Goal: Obtain resource: Obtain resource

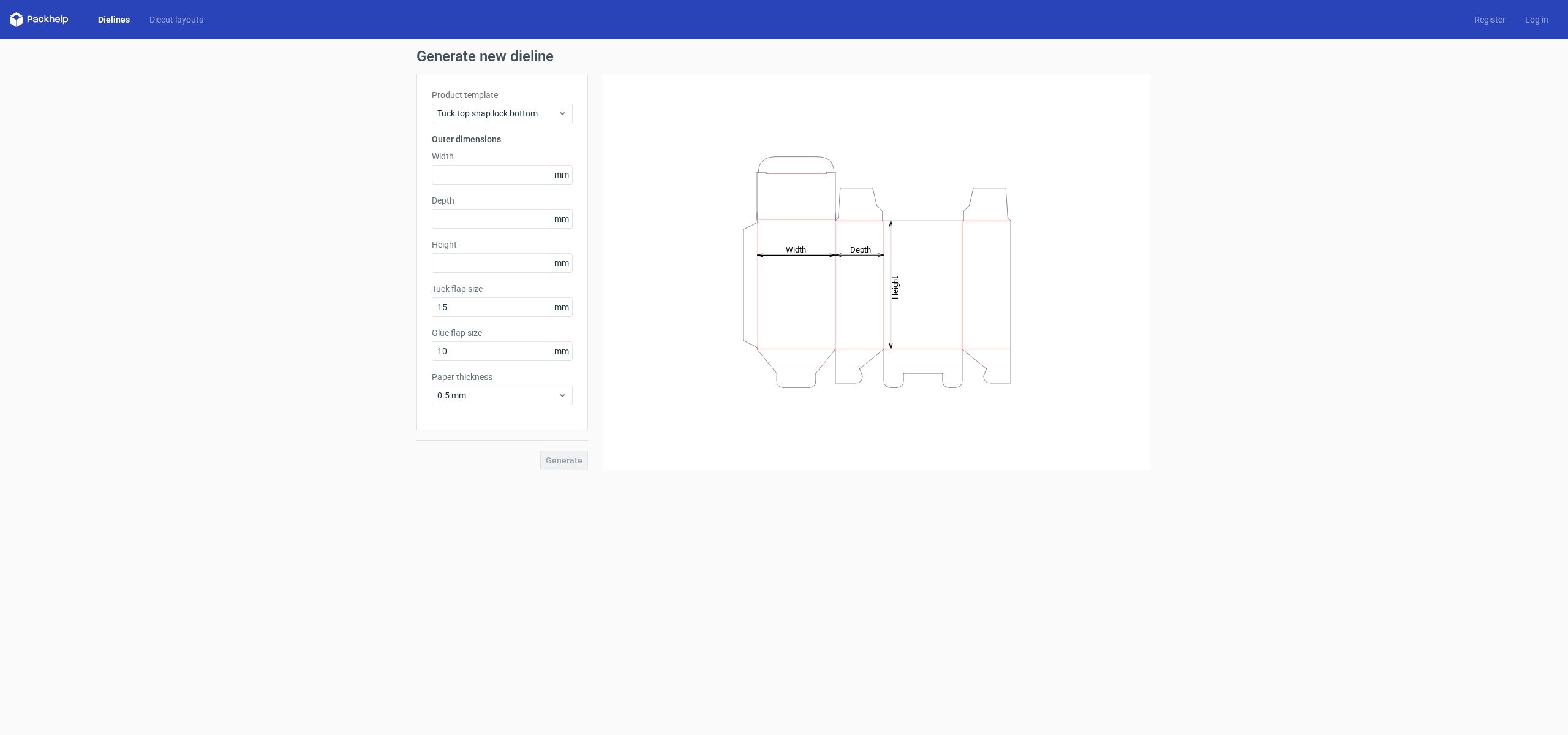
click at [124, 20] on link "Dielines" at bounding box center [114, 20] width 51 height 13
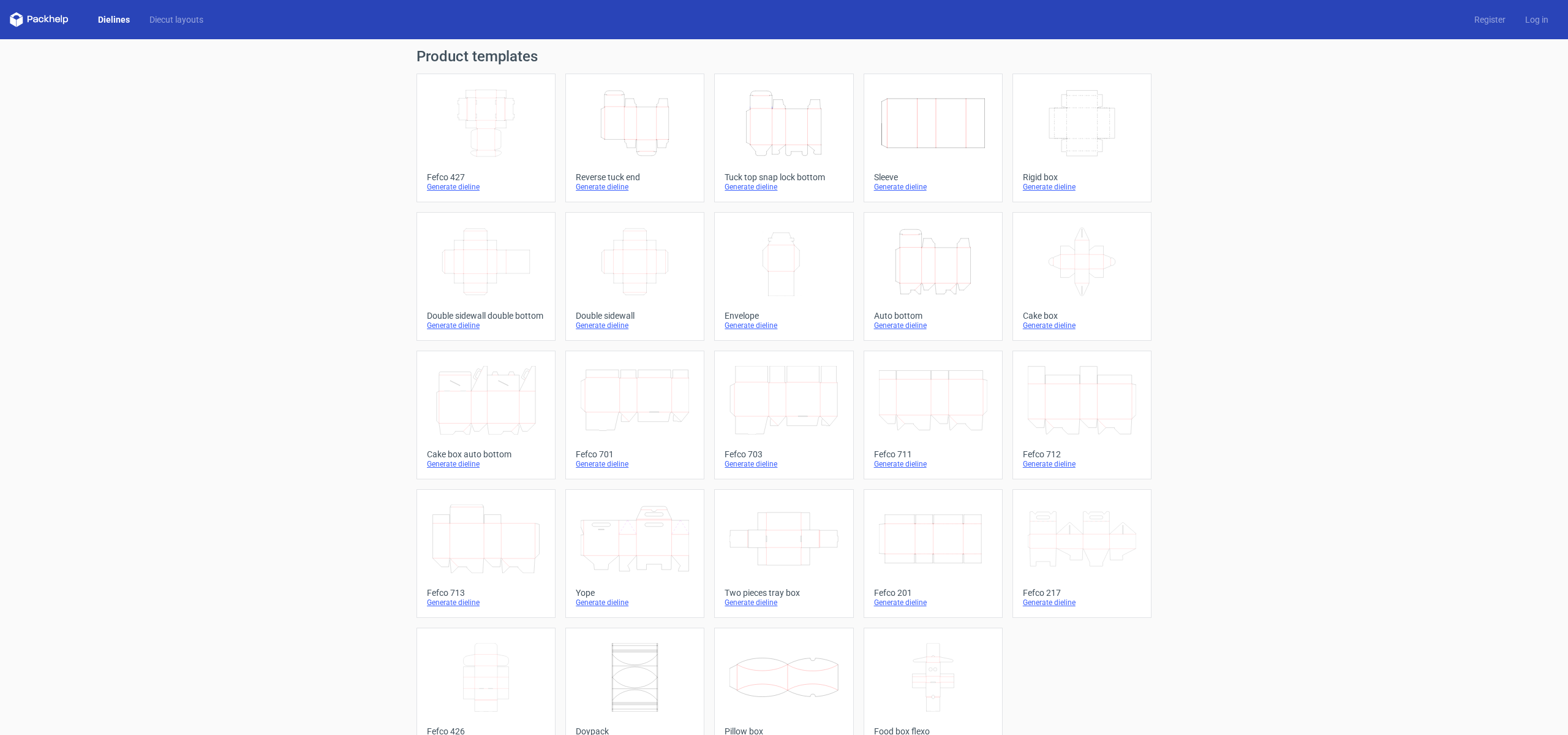
scroll to position [32, 0]
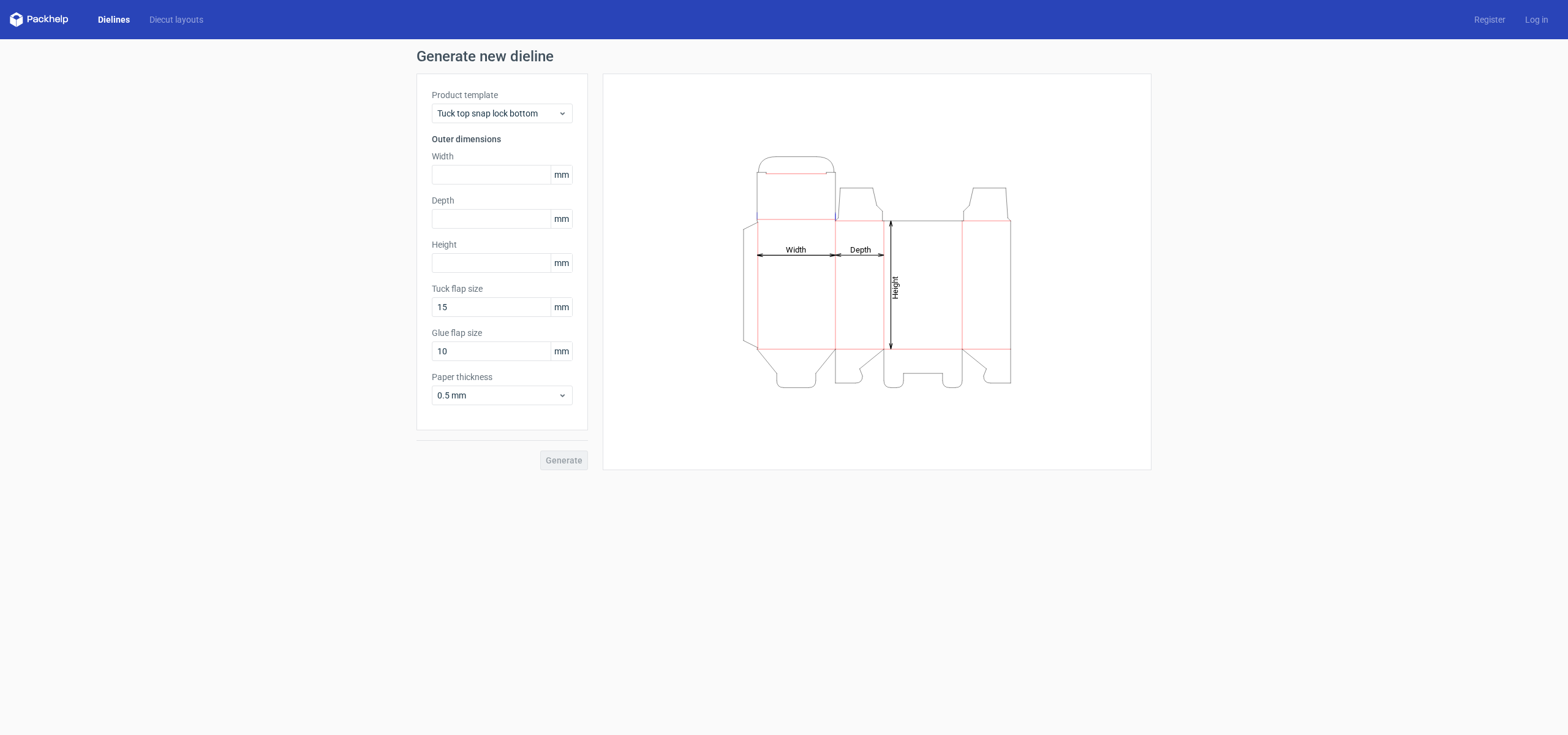
click at [50, 26] on icon at bounding box center [39, 20] width 59 height 14
click at [481, 108] on span "Tuck top snap lock bottom" at bounding box center [498, 114] width 121 height 13
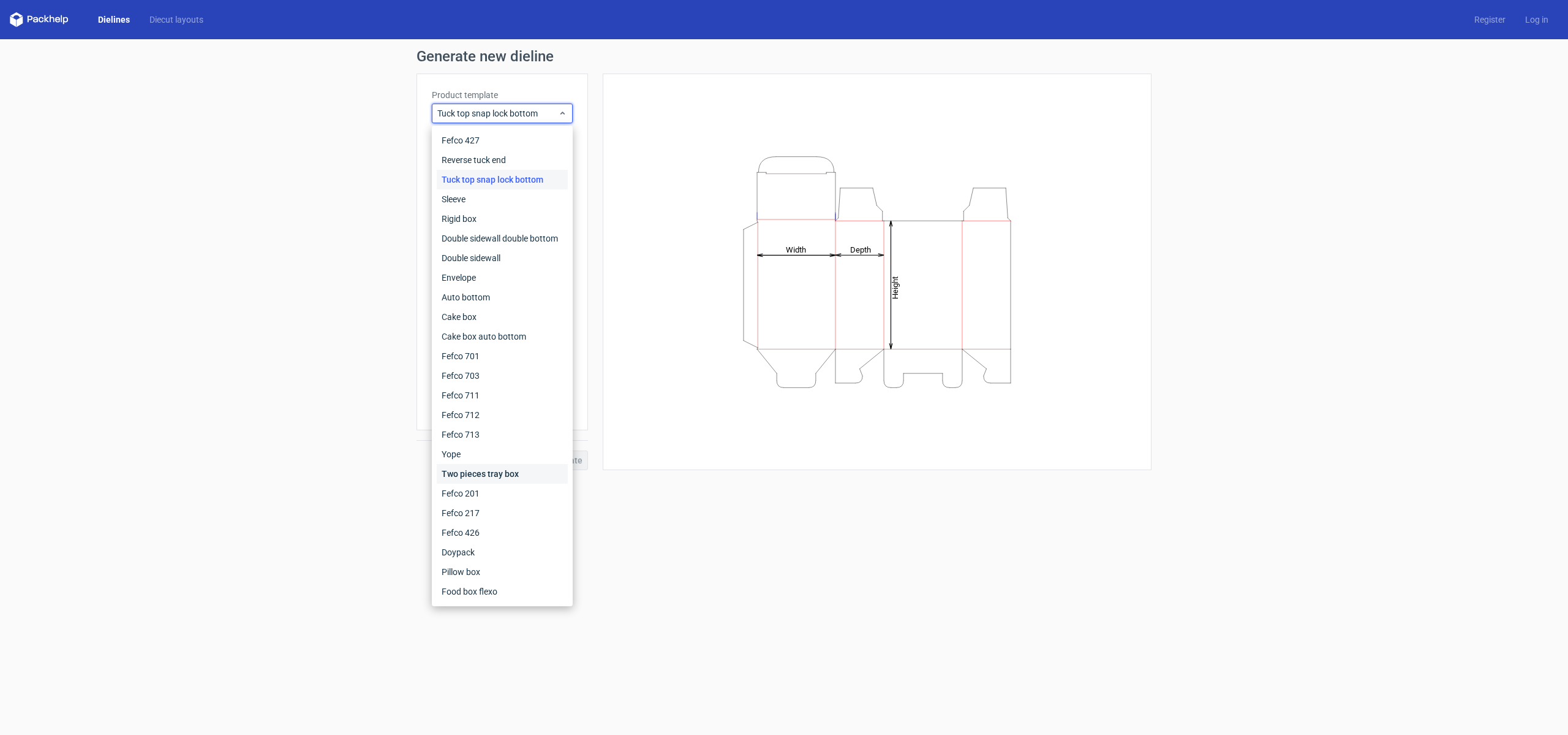
click at [511, 476] on div "Two pieces tray box" at bounding box center [501, 473] width 131 height 20
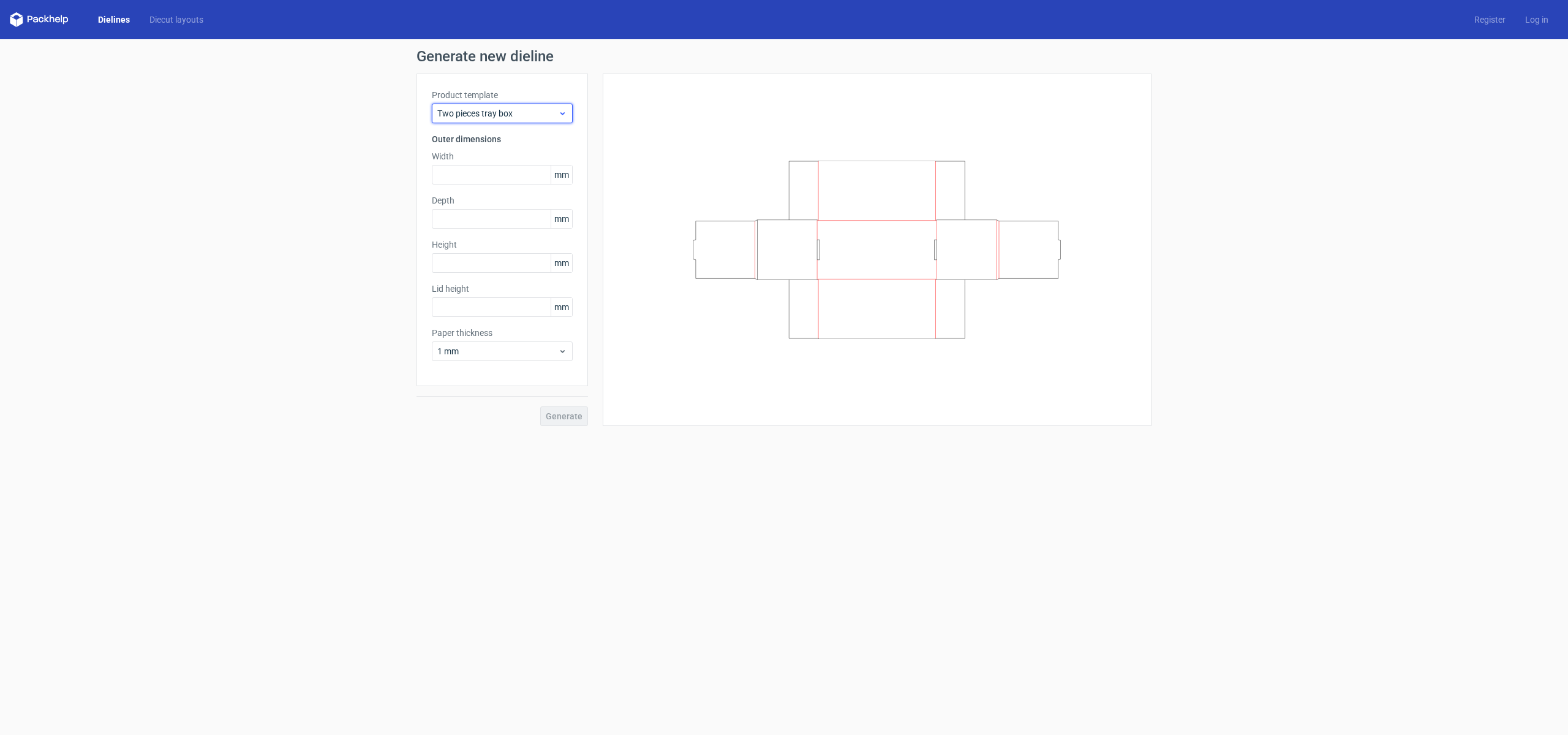
click at [481, 109] on span "Two pieces tray box" at bounding box center [498, 114] width 121 height 13
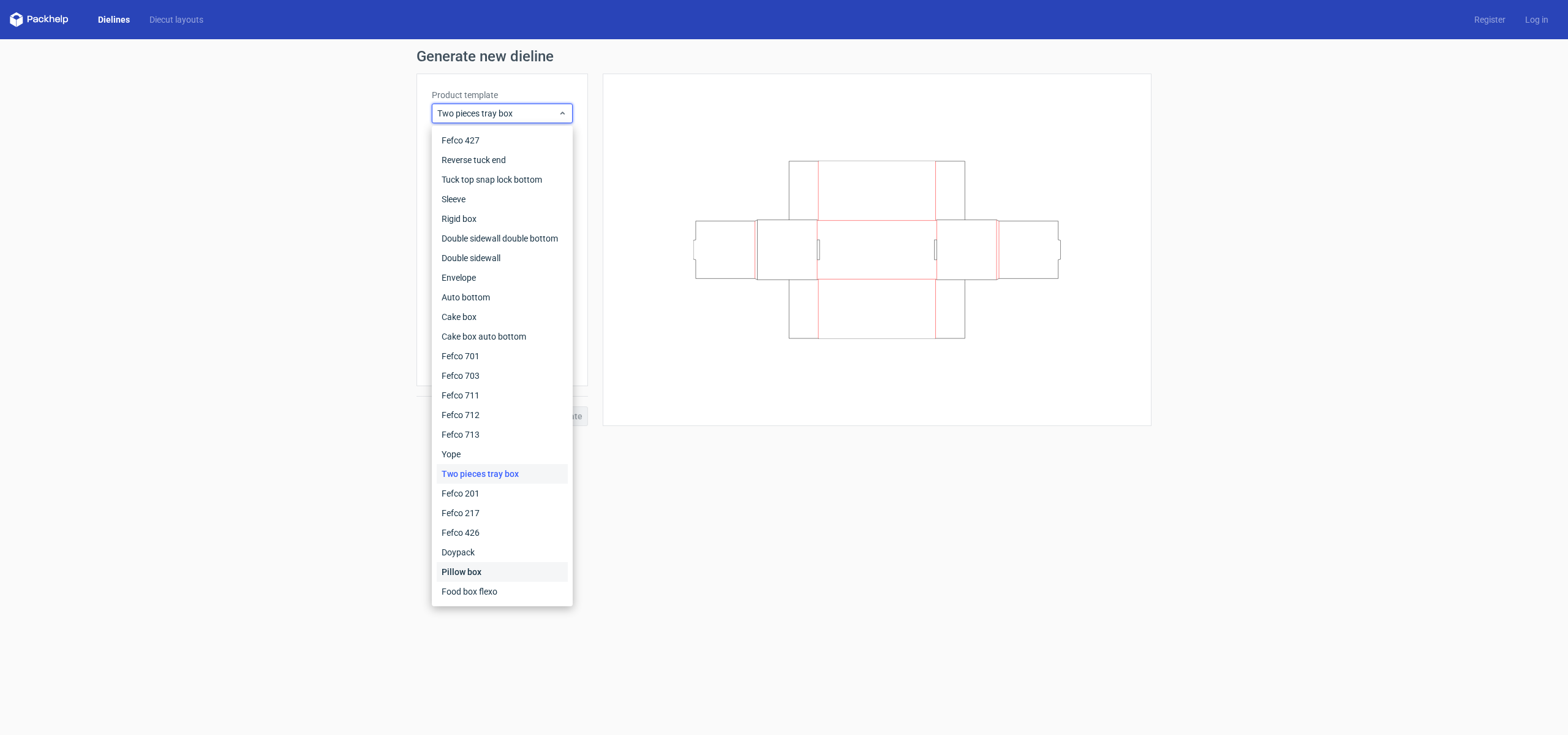
click at [518, 571] on div "Pillow box" at bounding box center [501, 572] width 131 height 20
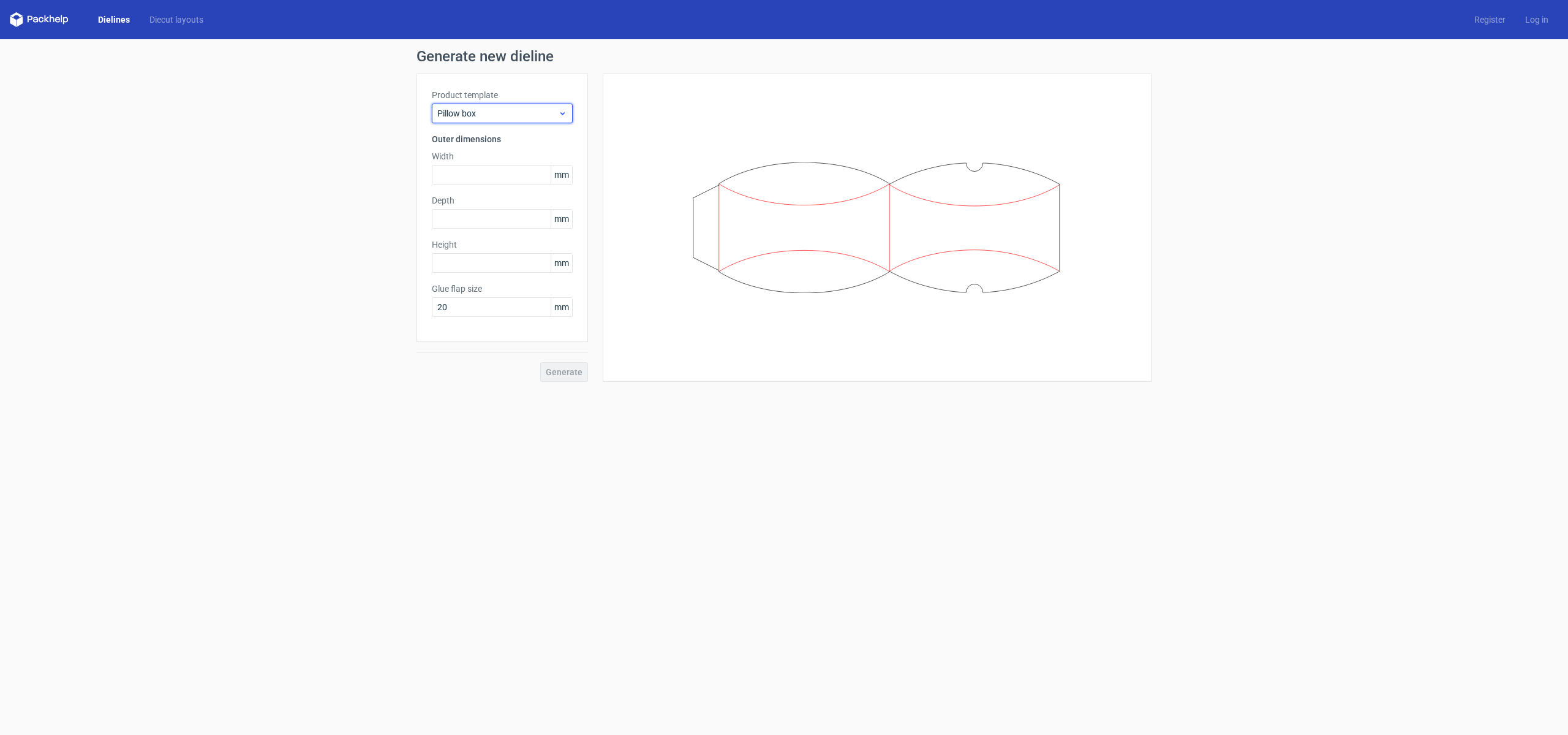
click at [511, 119] on span "Pillow box" at bounding box center [498, 114] width 121 height 13
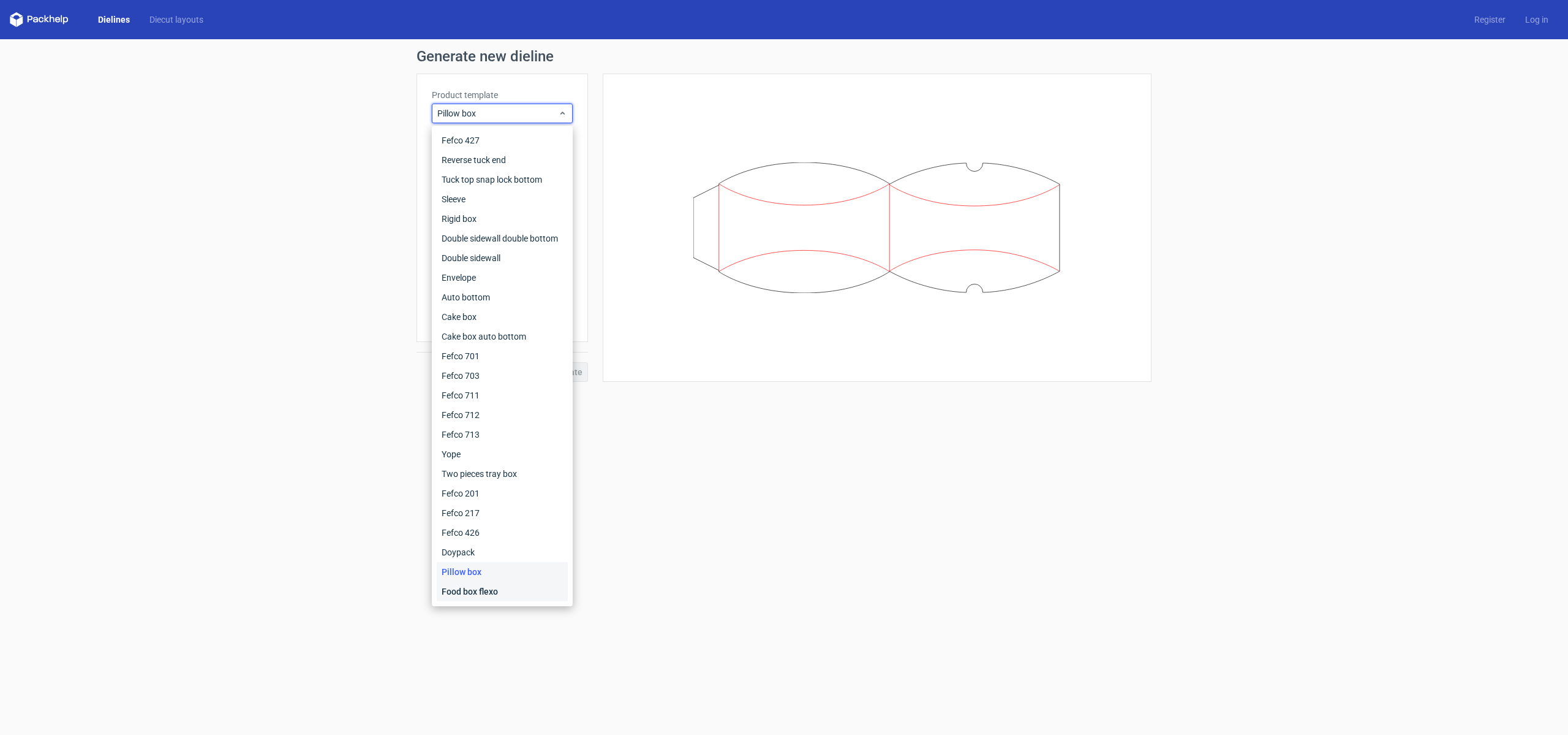
click at [513, 591] on div "Food box flexo" at bounding box center [501, 592] width 131 height 20
